Goal: Check status

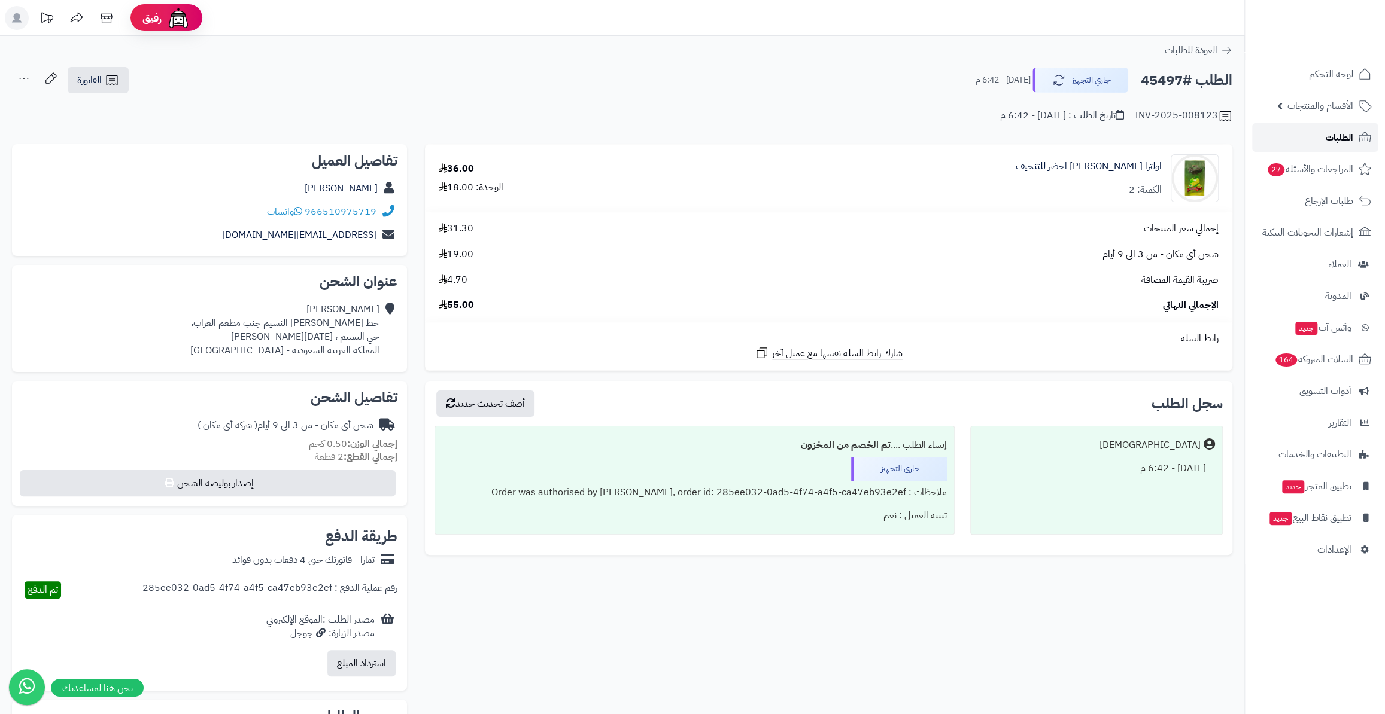
click at [1314, 139] on link "الطلبات" at bounding box center [1315, 137] width 126 height 29
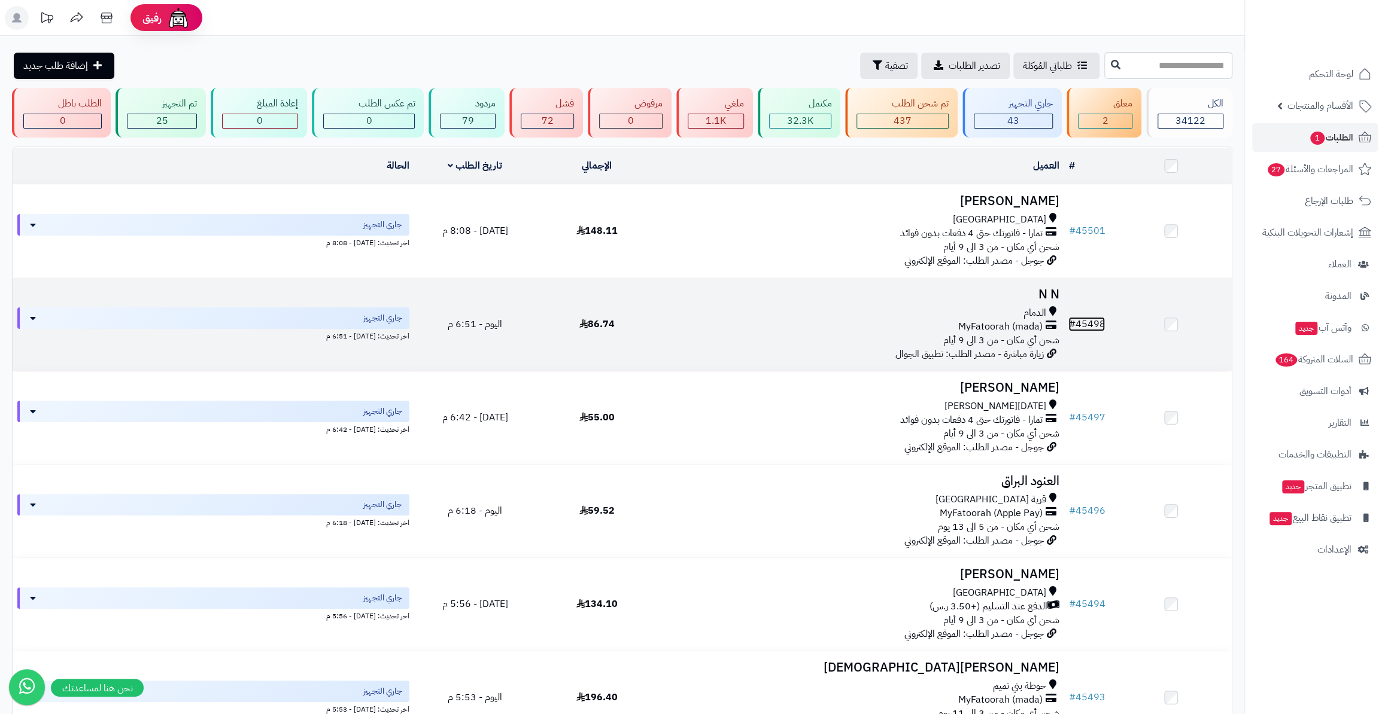
click at [1096, 328] on link "# 45498" at bounding box center [1086, 324] width 36 height 14
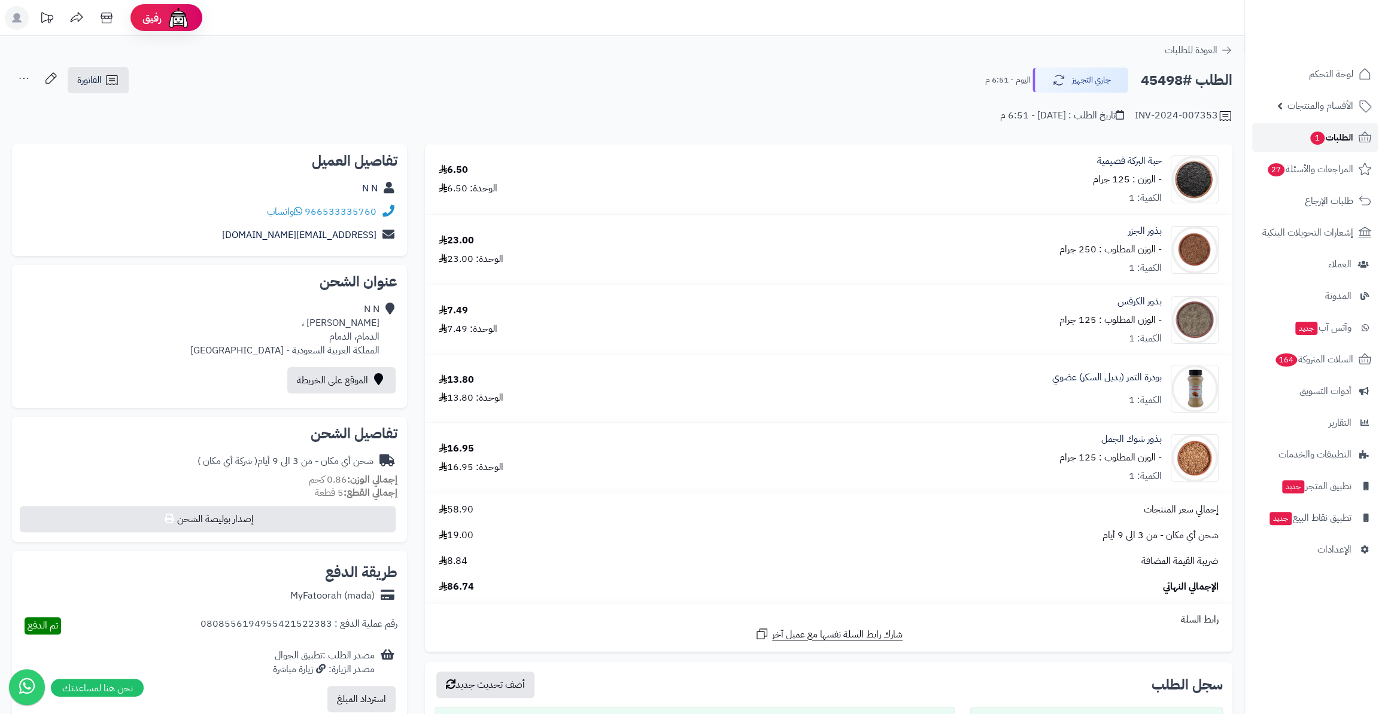
click at [1318, 147] on link "الطلبات 1" at bounding box center [1315, 137] width 126 height 29
